Goal: Transaction & Acquisition: Book appointment/travel/reservation

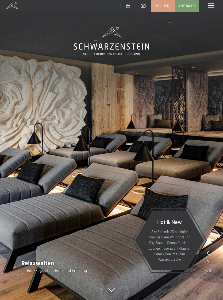
click at [168, 4] on span "Buchen" at bounding box center [162, 5] width 13 height 5
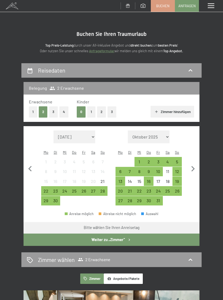
click at [197, 36] on h2 "Buchen Sie Ihren Traumurlaub" at bounding box center [111, 34] width 180 height 6
click at [194, 164] on icon "button" at bounding box center [193, 168] width 11 height 11
select select "2025-10-01"
select select "2025-11-01"
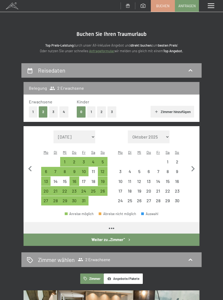
select select "2025-10-01"
select select "2025-11-01"
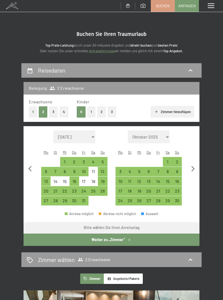
click at [121, 198] on div "24" at bounding box center [120, 202] width 8 height 8
select select "2025-10-01"
select select "2025-11-01"
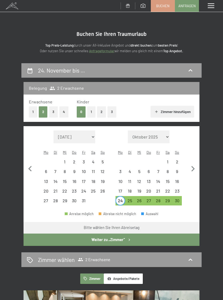
click at [177, 189] on div "23" at bounding box center [177, 193] width 8 height 8
select select "2025-10-01"
select select "2025-11-01"
click at [178, 198] on div "30" at bounding box center [177, 202] width 8 height 8
select select "2025-10-01"
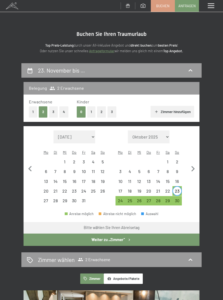
select select "2025-11-01"
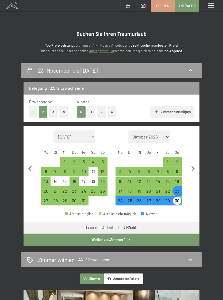
click at [117, 234] on button "Weiter zu „Zimmer“" at bounding box center [112, 239] width 176 height 12
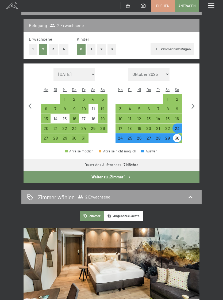
select select "2025-10-01"
select select "2025-11-01"
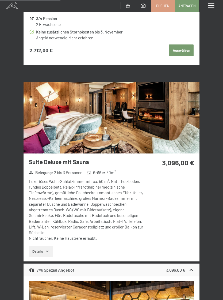
scroll to position [821, 0]
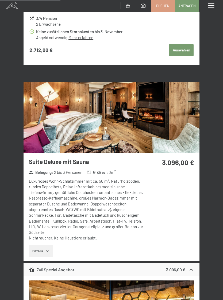
click at [49, 249] on icon "button" at bounding box center [47, 251] width 4 height 4
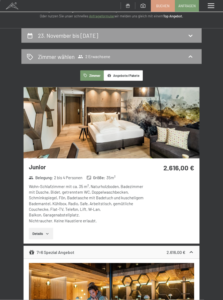
scroll to position [0, 0]
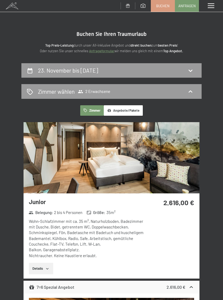
click at [125, 105] on button "Angebote/Pakete" at bounding box center [123, 110] width 39 height 10
